Goal: Task Accomplishment & Management: Use online tool/utility

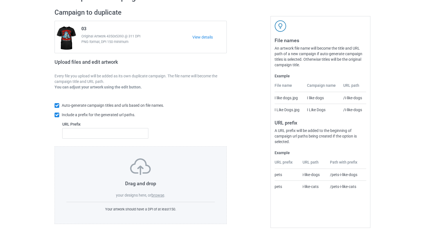
scroll to position [40, 0]
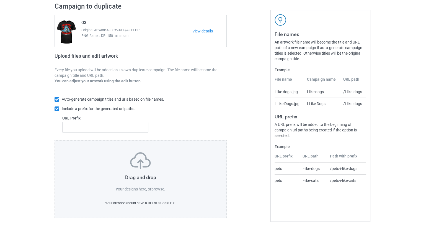
click at [134, 167] on img at bounding box center [140, 160] width 21 height 17
click at [160, 187] on label "browse" at bounding box center [157, 189] width 13 height 4
click at [0, 0] on input "browse" at bounding box center [0, 0] width 0 height 0
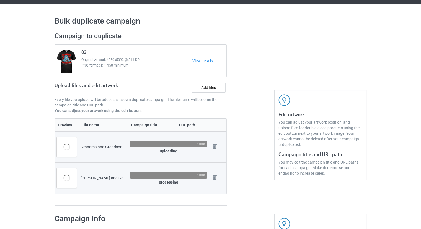
scroll to position [0, 0]
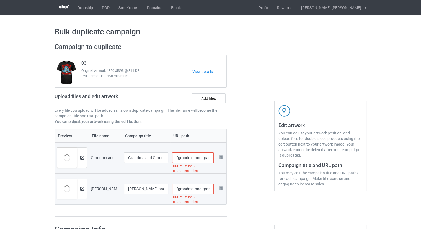
click at [176, 156] on input "/grandma-and-grandson-a-bond-that-can-t-be-broken-dinosaur-t-shirt-2" at bounding box center [193, 157] width 42 height 11
drag, startPoint x: 194, startPoint y: 158, endPoint x: 300, endPoint y: 162, distance: 106.4
click at [300, 162] on div "Campaign to duplicate 03 Original Artwork 4350x5393 @ 311 DPI PNG format, DPI 1…" at bounding box center [211, 130] width 320 height 182
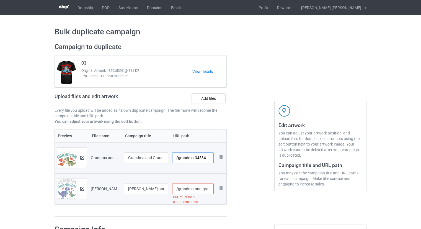
type input "/grandma-34534"
drag, startPoint x: 195, startPoint y: 187, endPoint x: 309, endPoint y: 199, distance: 114.4
click at [309, 199] on div "Campaign to duplicate 03 Original Artwork 4350x5393 @ 311 DPI PNG format, DPI 1…" at bounding box center [211, 130] width 320 height 182
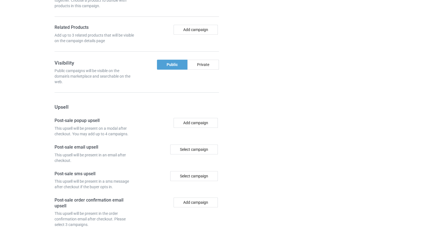
scroll to position [506, 0]
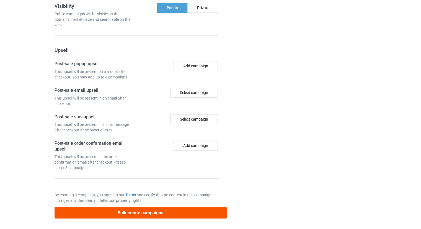
type input "/grandma-a3453453"
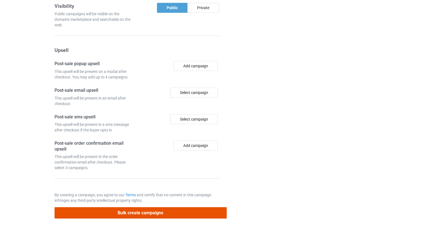
scroll to position [0, 0]
click at [133, 210] on button "Bulk create campaigns" at bounding box center [141, 212] width 172 height 11
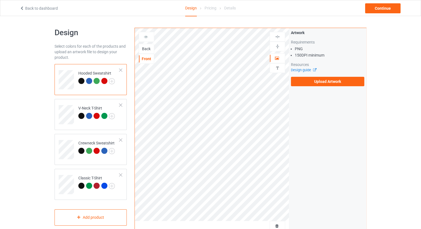
click at [147, 58] on div "Front" at bounding box center [146, 59] width 15 height 6
click at [146, 48] on div "Back" at bounding box center [146, 49] width 15 height 6
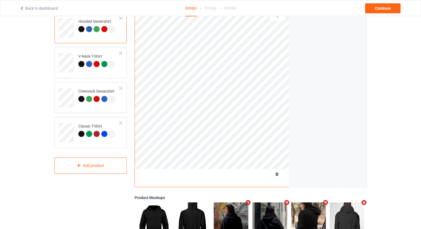
scroll to position [129, 0]
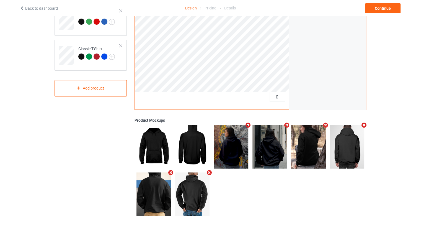
click at [249, 125] on icon "Remove mockup" at bounding box center [248, 125] width 7 height 6
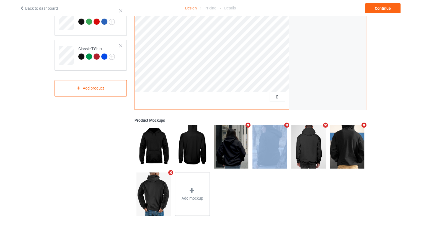
click at [248, 125] on icon "Remove mockup" at bounding box center [248, 125] width 7 height 6
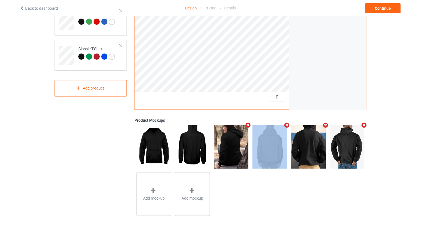
click at [248, 125] on icon "Remove mockup" at bounding box center [248, 125] width 7 height 6
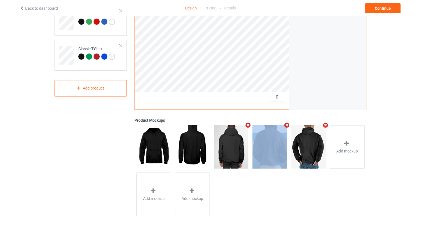
click at [248, 125] on icon "Remove mockup" at bounding box center [248, 125] width 7 height 6
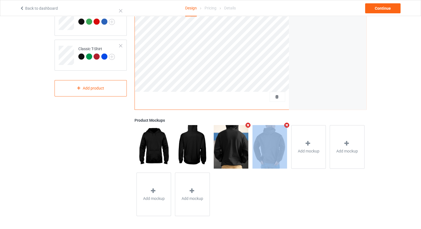
click at [248, 125] on icon "Remove mockup" at bounding box center [248, 125] width 7 height 6
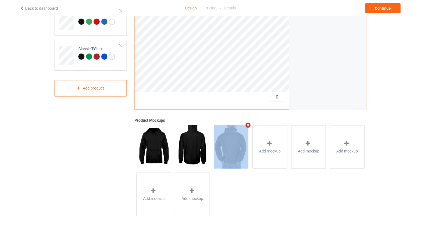
click at [248, 125] on icon "Remove mockup" at bounding box center [248, 125] width 7 height 6
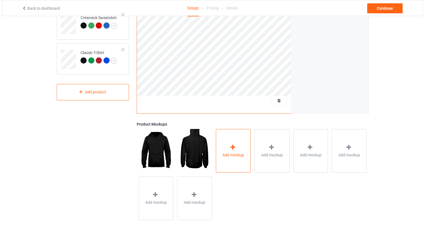
scroll to position [130, 0]
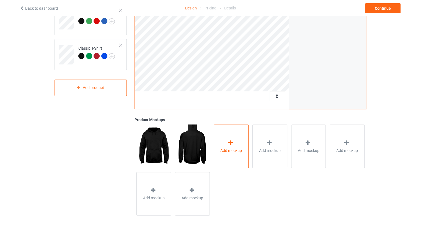
click at [238, 148] on span "Add mockup" at bounding box center [231, 150] width 22 height 6
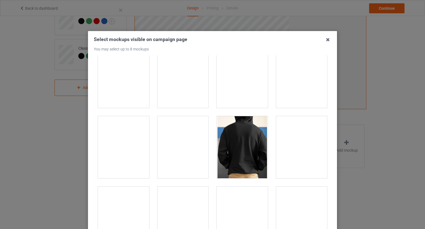
scroll to position [803, 0]
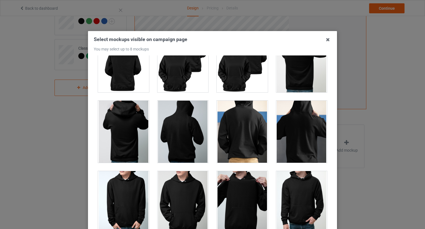
click at [247, 133] on div at bounding box center [242, 131] width 51 height 62
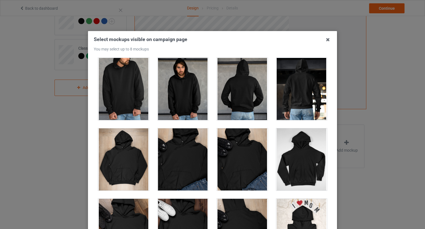
scroll to position [2325, 0]
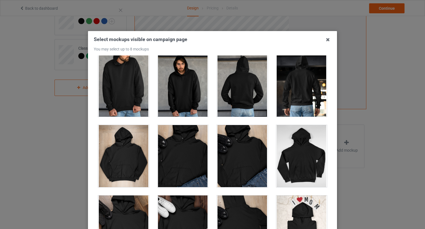
click at [299, 98] on div at bounding box center [301, 86] width 51 height 62
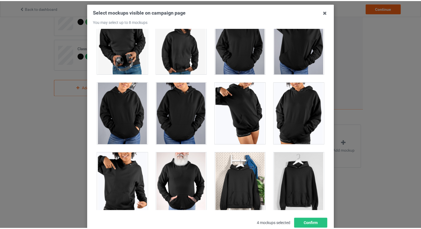
scroll to position [66, 0]
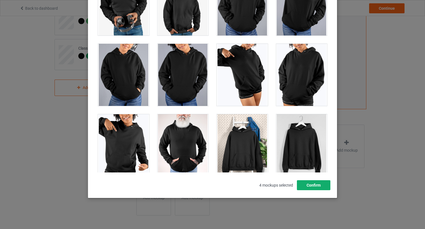
click at [313, 187] on button "Confirm" at bounding box center [313, 185] width 33 height 10
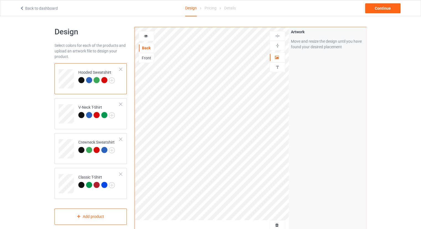
scroll to position [0, 0]
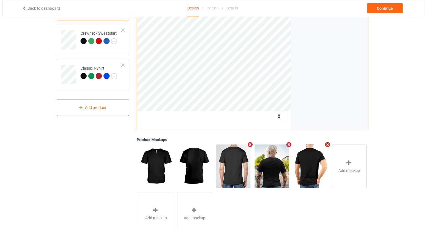
scroll to position [111, 0]
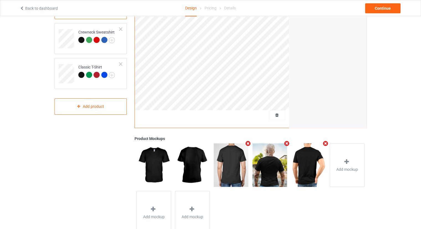
click at [247, 143] on icon "Remove mockup" at bounding box center [248, 143] width 7 height 6
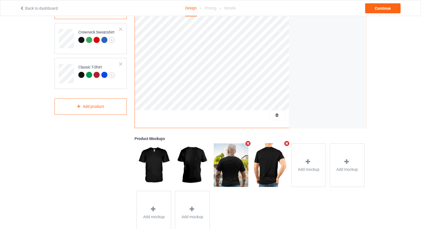
click at [247, 143] on icon "Remove mockup" at bounding box center [248, 143] width 7 height 6
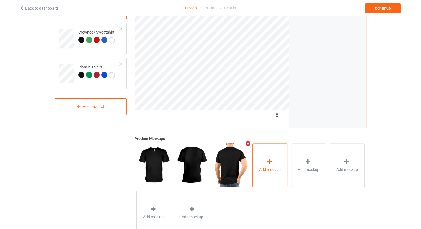
click at [269, 154] on div "Add mockup" at bounding box center [269, 164] width 35 height 43
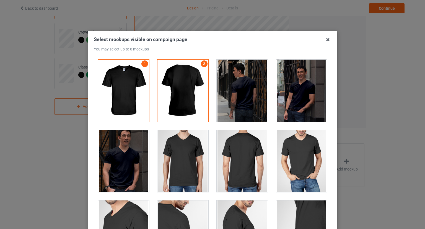
click at [244, 87] on div at bounding box center [242, 91] width 51 height 62
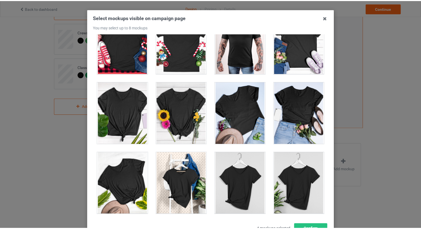
scroll to position [66, 0]
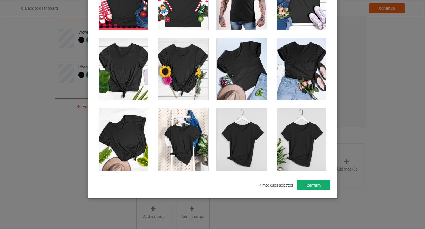
click at [313, 187] on button "Confirm" at bounding box center [313, 185] width 33 height 10
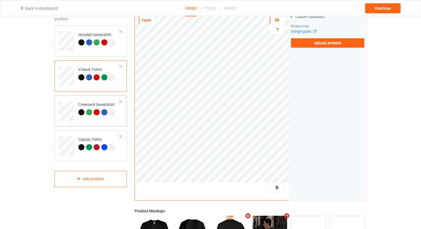
scroll to position [28, 0]
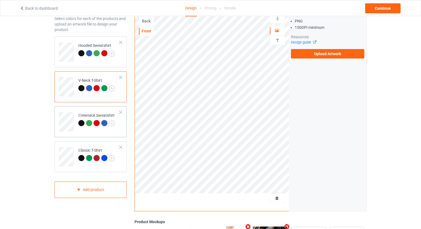
click at [57, 114] on div "Crewneck Sweatshirt" at bounding box center [91, 121] width 72 height 31
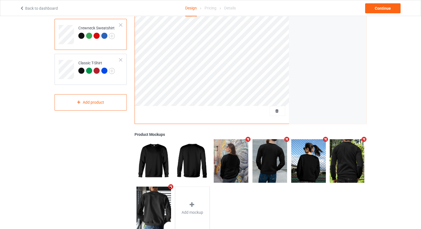
scroll to position [129, 0]
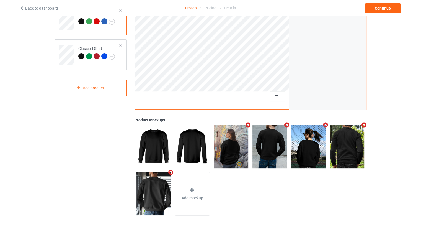
click at [249, 124] on icon "Remove mockup" at bounding box center [248, 125] width 7 height 6
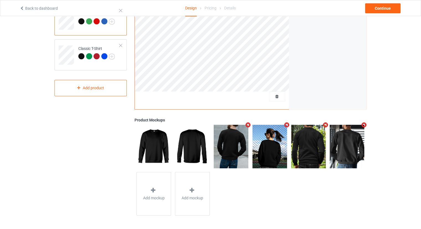
click at [289, 123] on div at bounding box center [308, 146] width 39 height 47
click at [288, 123] on icon "Remove mockup" at bounding box center [286, 125] width 7 height 6
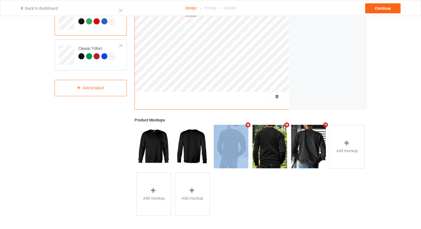
click at [244, 123] on div at bounding box center [231, 146] width 39 height 47
click at [248, 123] on icon "Remove mockup" at bounding box center [248, 125] width 7 height 6
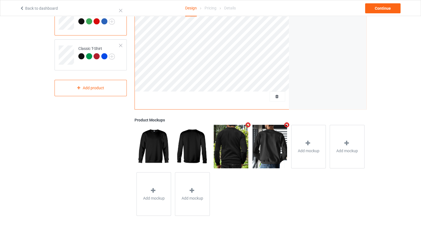
click at [288, 123] on icon "Remove mockup" at bounding box center [286, 125] width 7 height 6
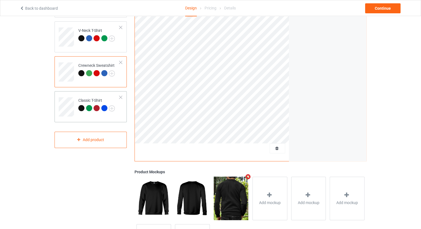
scroll to position [74, 0]
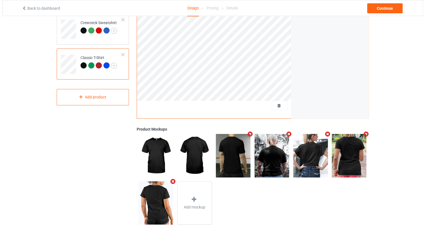
scroll to position [129, 0]
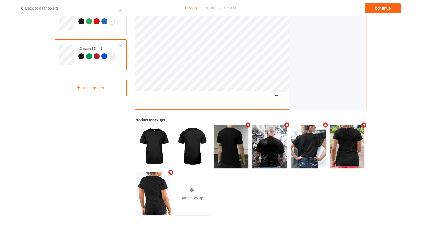
click at [288, 124] on icon "Remove mockup" at bounding box center [286, 125] width 7 height 6
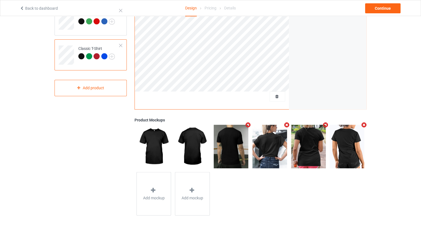
click at [288, 123] on icon "Remove mockup" at bounding box center [286, 125] width 7 height 6
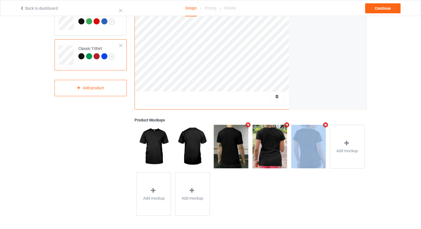
click at [288, 123] on icon "Remove mockup" at bounding box center [286, 125] width 7 height 6
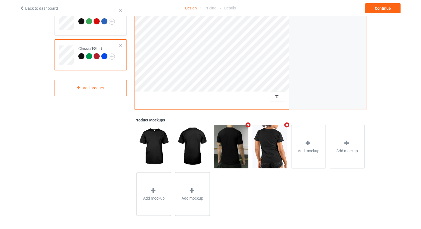
click at [288, 123] on icon "Remove mockup" at bounding box center [286, 125] width 7 height 6
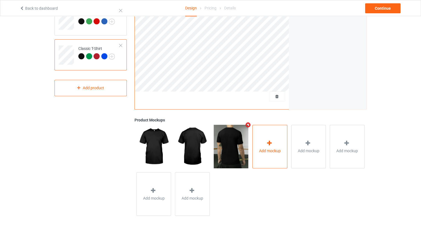
click at [275, 138] on div "Add mockup" at bounding box center [269, 146] width 35 height 43
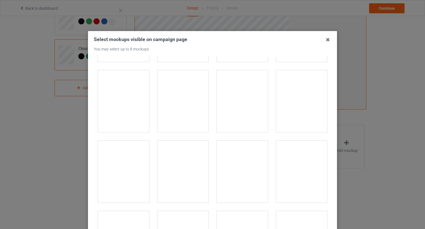
scroll to position [415, 0]
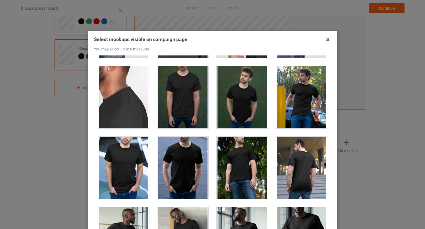
click at [296, 159] on div at bounding box center [301, 167] width 51 height 62
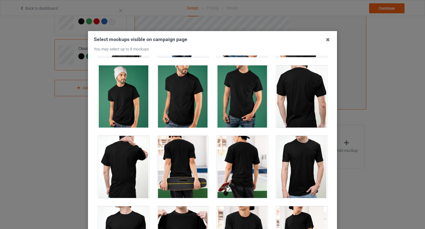
scroll to position [1190, 0]
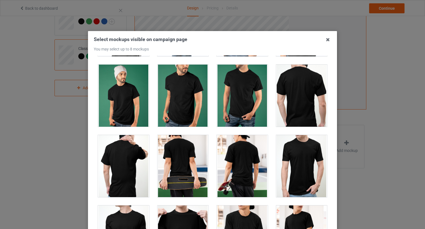
click at [227, 154] on div at bounding box center [242, 166] width 51 height 62
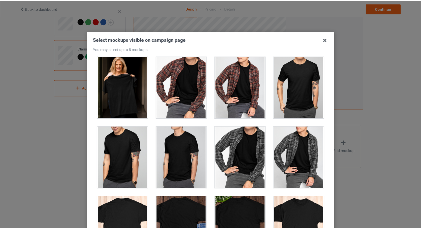
scroll to position [66, 0]
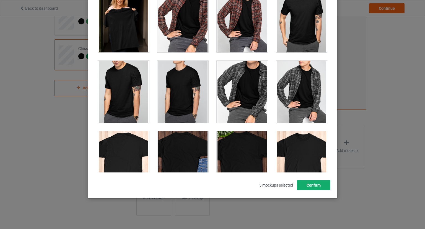
click at [320, 184] on button "Confirm" at bounding box center [313, 185] width 33 height 10
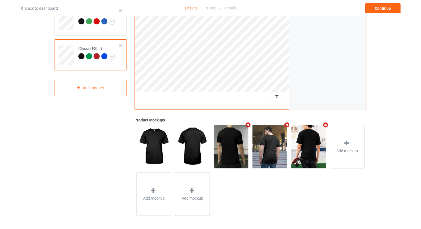
click at [247, 122] on icon "Remove mockup" at bounding box center [248, 125] width 7 height 6
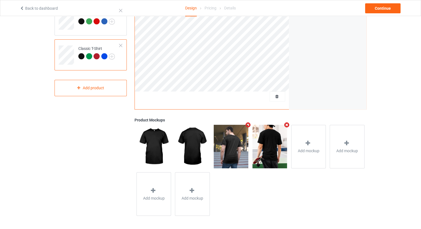
click at [48, 144] on div "Design Select colors for each of the products and upload an artwork file to des…" at bounding box center [210, 58] width 421 height 342
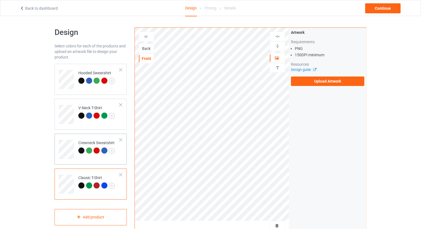
scroll to position [0, 0]
click at [307, 84] on label "Upload Artwork" at bounding box center [327, 81] width 73 height 9
click at [0, 0] on input "Upload Artwork" at bounding box center [0, 0] width 0 height 0
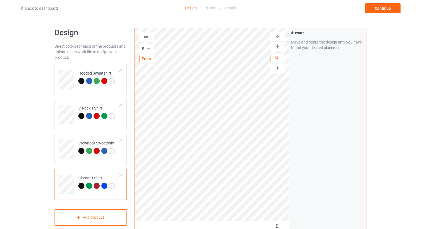
click at [145, 51] on div "Back" at bounding box center [146, 49] width 15 height 6
click at [146, 58] on div "Front" at bounding box center [146, 59] width 15 height 6
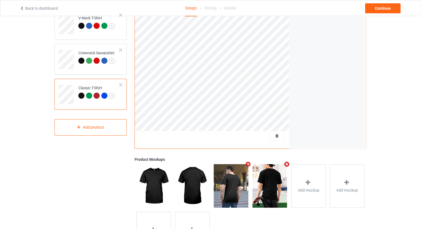
scroll to position [111, 0]
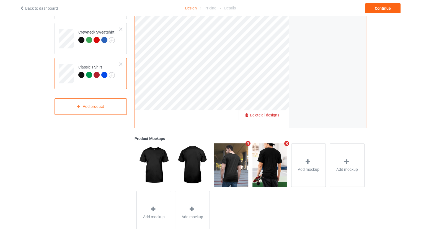
click at [276, 116] on span "Delete all designs" at bounding box center [264, 115] width 29 height 4
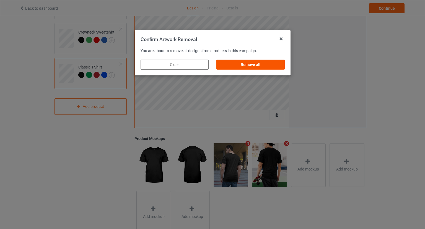
click at [248, 68] on div "Remove all" at bounding box center [250, 65] width 68 height 10
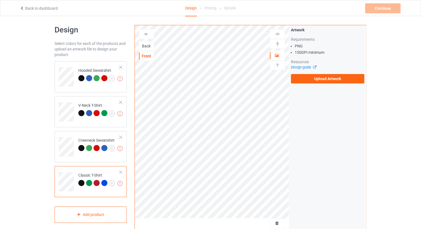
scroll to position [0, 0]
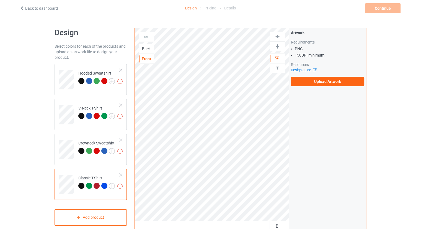
click at [146, 48] on div "Back" at bounding box center [146, 49] width 15 height 6
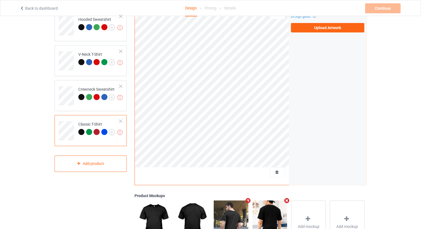
scroll to position [83, 0]
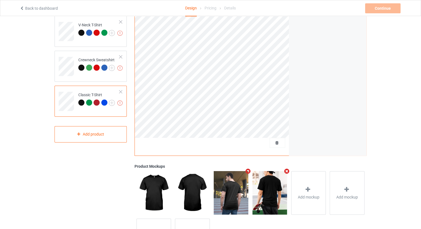
click at [280, 144] on div at bounding box center [277, 143] width 15 height 6
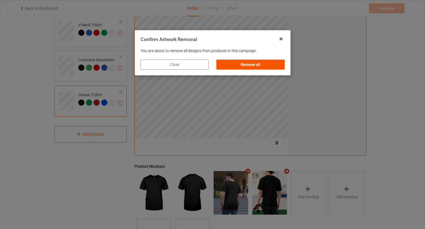
click at [232, 64] on div "Remove all" at bounding box center [250, 65] width 68 height 10
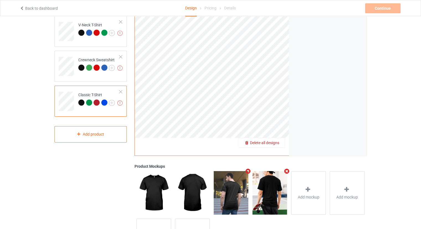
click at [278, 142] on span "Delete all designs" at bounding box center [264, 142] width 29 height 4
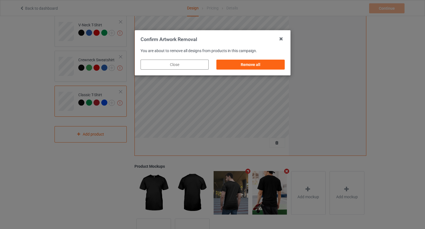
click at [313, 125] on div "Confirm Artwork Removal You are about to remove all designs from products in th…" at bounding box center [212, 114] width 425 height 229
click at [260, 66] on div "Remove all" at bounding box center [250, 65] width 68 height 10
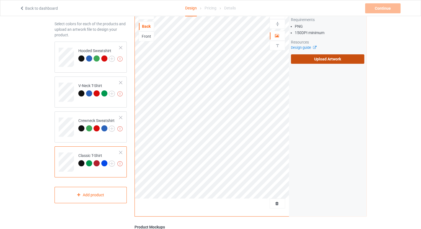
scroll to position [0, 0]
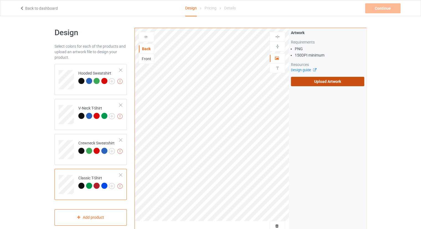
click at [312, 81] on label "Upload Artwork" at bounding box center [327, 81] width 73 height 9
click at [0, 0] on input "Upload Artwork" at bounding box center [0, 0] width 0 height 0
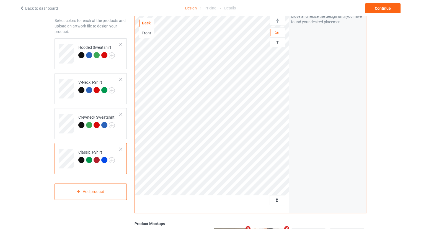
scroll to position [28, 0]
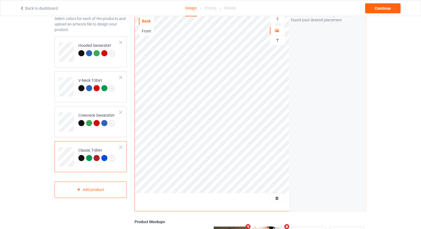
click at [297, 124] on div "Artwork Move and resize the design until you have found your desired placement" at bounding box center [327, 105] width 77 height 210
click at [58, 86] on div "V-Neck T-Shirt" at bounding box center [91, 86] width 72 height 31
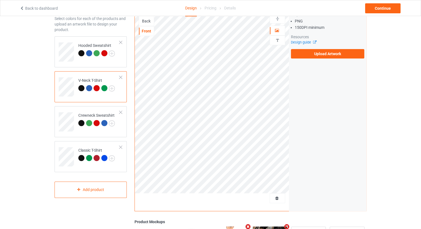
click at [142, 22] on div "Back" at bounding box center [146, 21] width 15 height 6
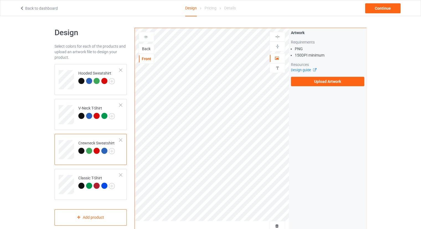
click at [147, 47] on div "Back" at bounding box center [146, 49] width 15 height 6
click at [144, 51] on div "Back" at bounding box center [147, 49] width 16 height 10
click at [144, 49] on div "Back" at bounding box center [146, 49] width 15 height 6
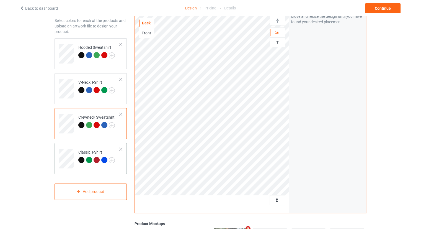
scroll to position [28, 0]
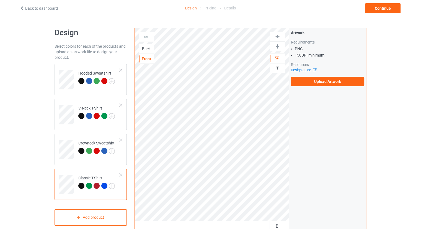
click at [146, 51] on div "Back" at bounding box center [146, 49] width 15 height 6
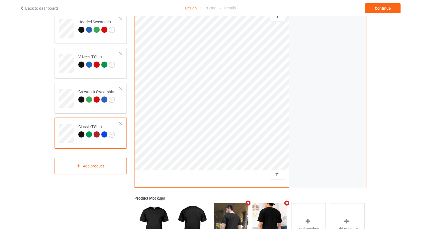
scroll to position [55, 0]
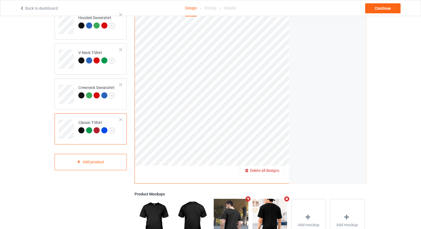
click at [283, 172] on div "Delete all designs" at bounding box center [262, 170] width 46 height 6
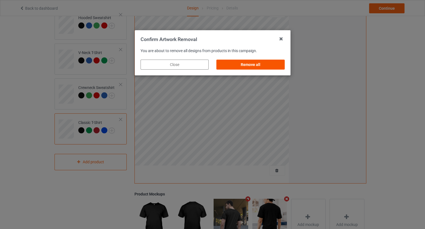
click at [276, 64] on div "Remove all" at bounding box center [250, 65] width 68 height 10
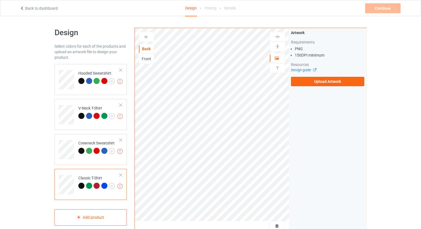
scroll to position [130, 0]
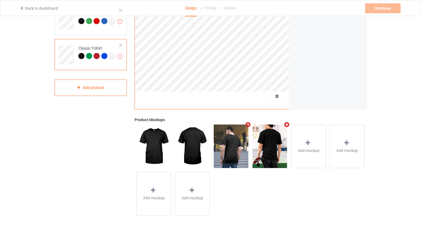
click at [238, 150] on img at bounding box center [231, 145] width 35 height 43
click at [242, 146] on img at bounding box center [231, 145] width 35 height 43
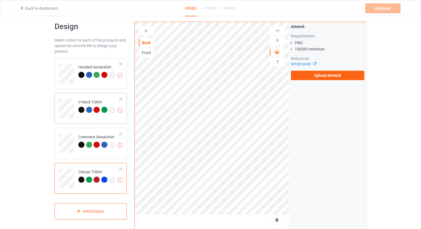
scroll to position [0, 0]
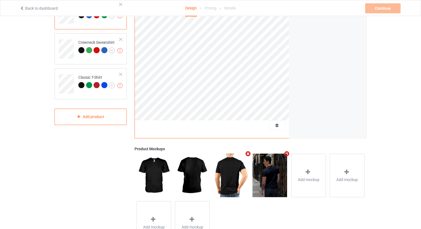
scroll to position [111, 0]
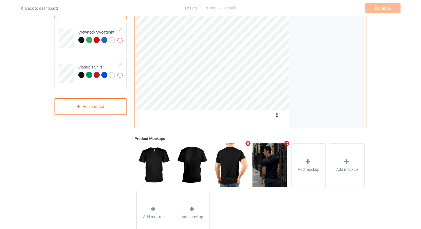
drag, startPoint x: 233, startPoint y: 162, endPoint x: 259, endPoint y: 187, distance: 36.4
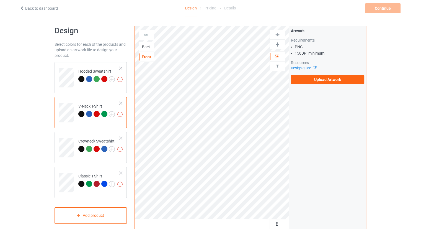
scroll to position [0, 0]
